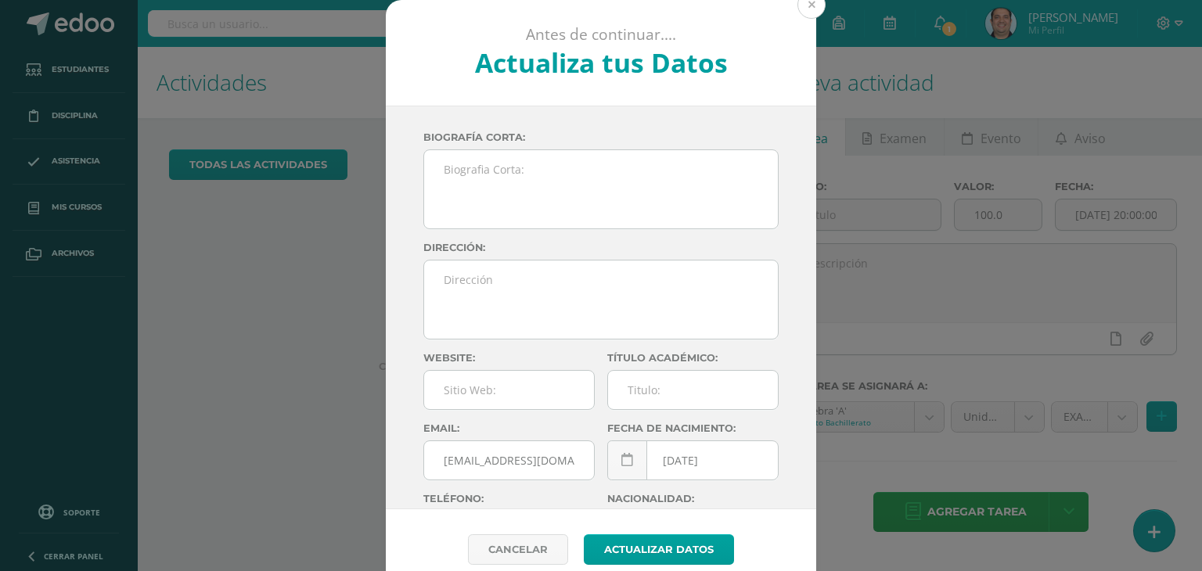
click at [802, 11] on button at bounding box center [812, 5] width 28 height 28
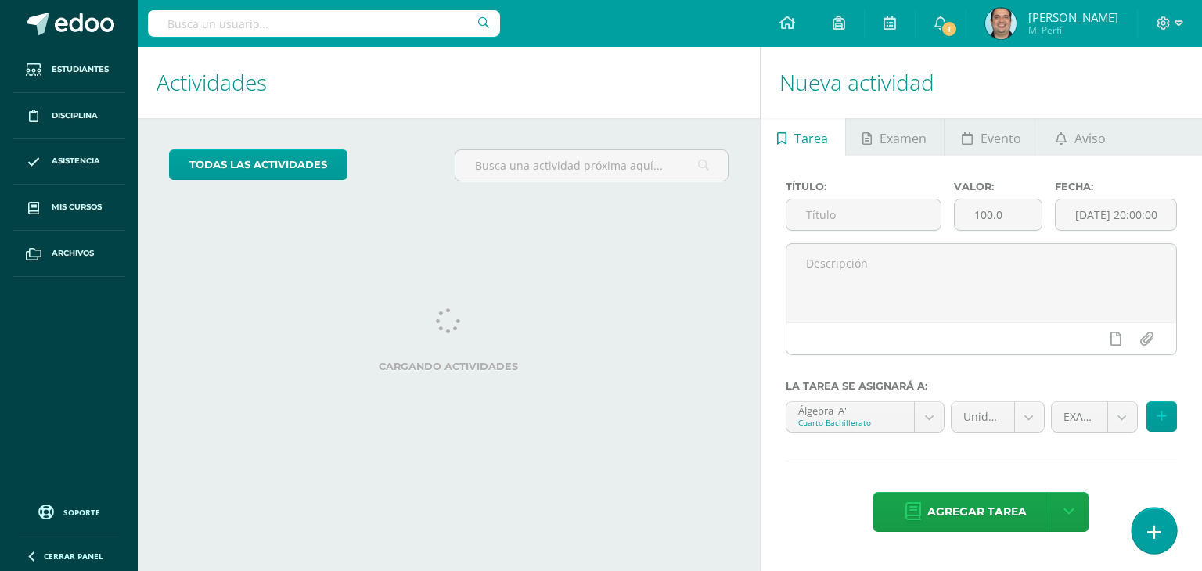
click at [1168, 542] on link at bounding box center [1154, 530] width 45 height 45
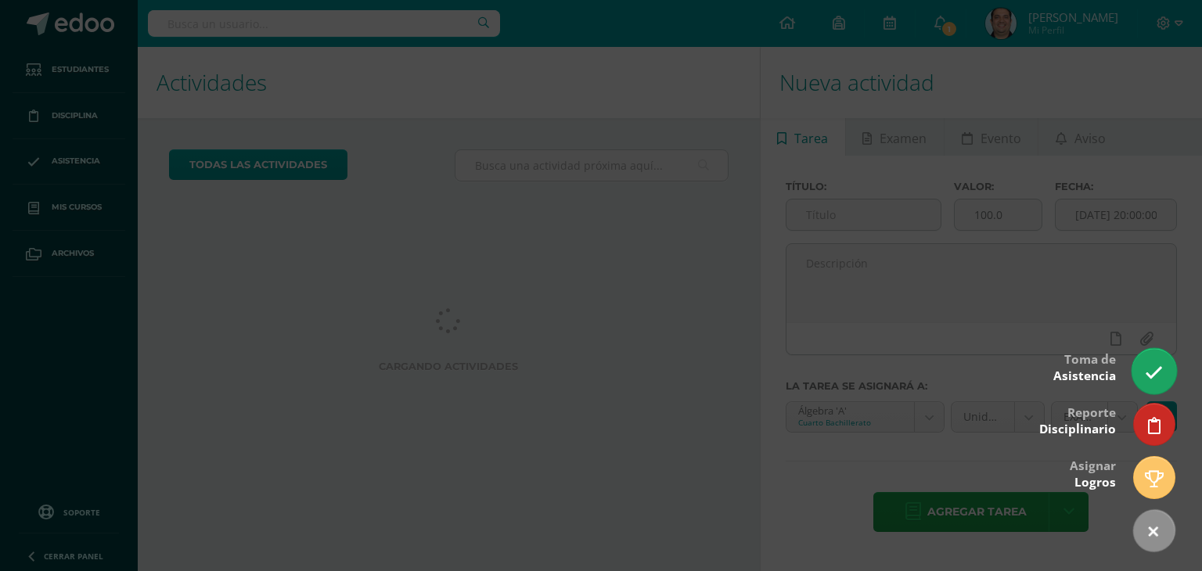
click at [1139, 377] on link at bounding box center [1154, 370] width 45 height 45
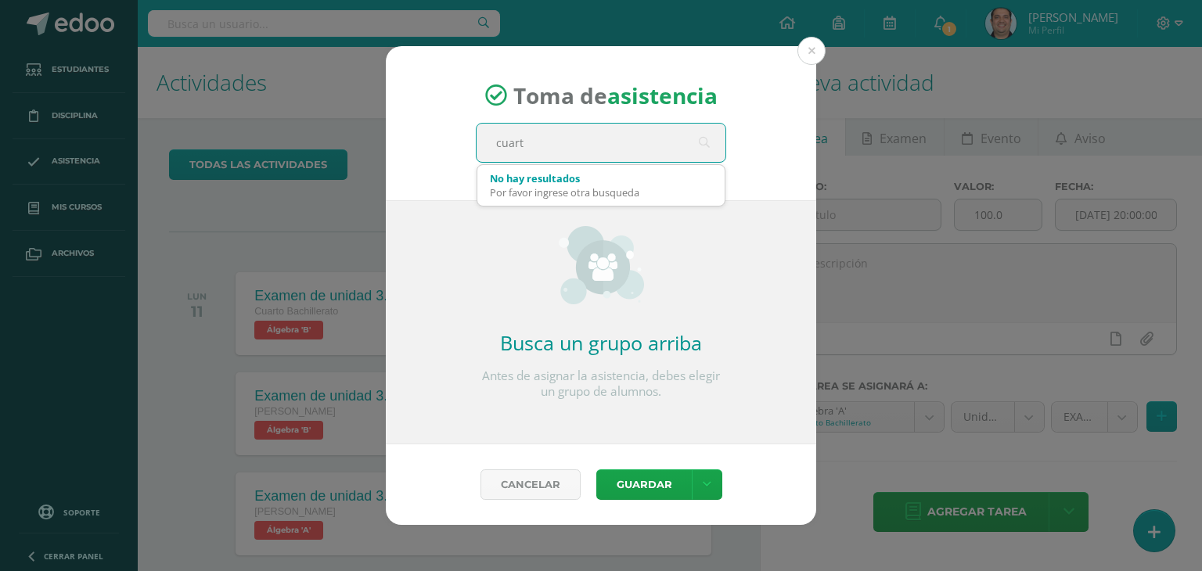
type input "cuarto"
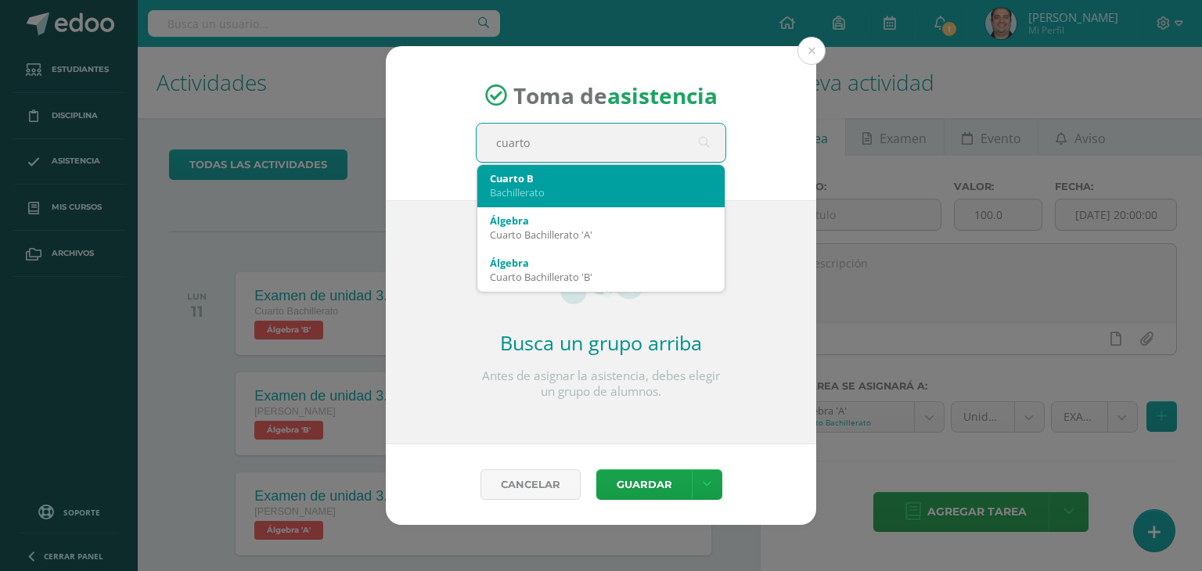
click at [558, 191] on div "Bachillerato" at bounding box center [601, 193] width 222 height 14
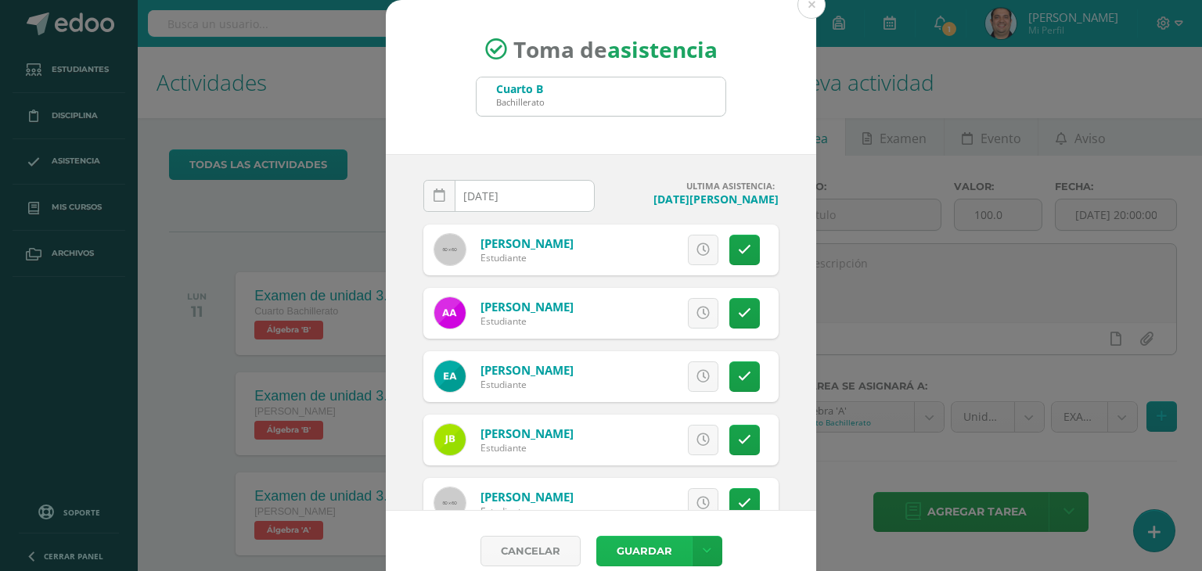
click at [647, 539] on button "Guardar" at bounding box center [643, 551] width 95 height 31
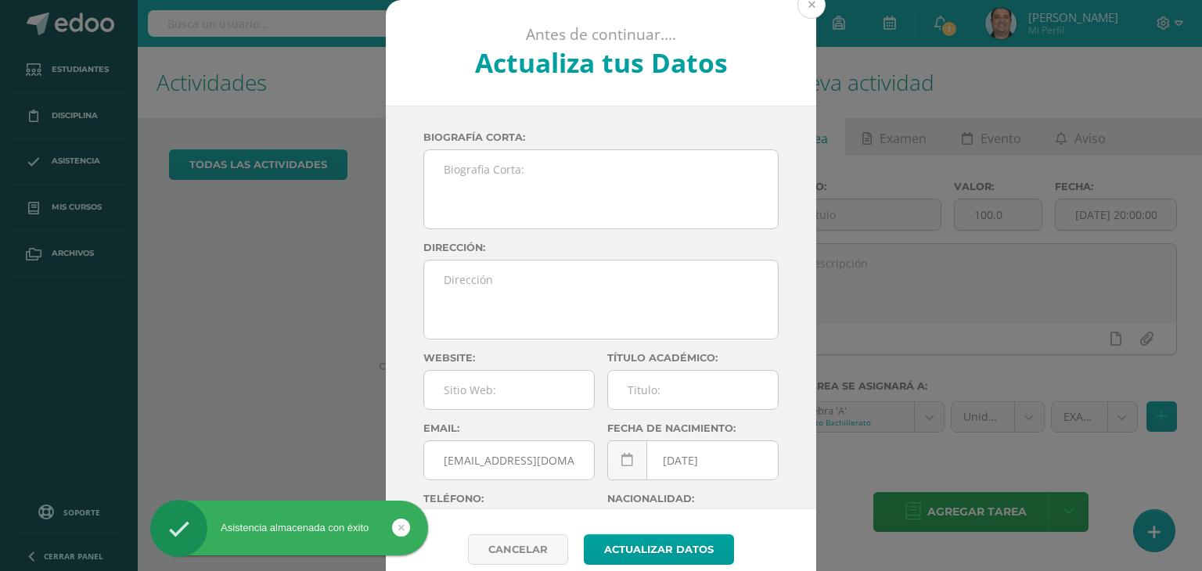
click at [802, 13] on button at bounding box center [812, 5] width 28 height 28
